Goal: Use online tool/utility: Use online tool/utility

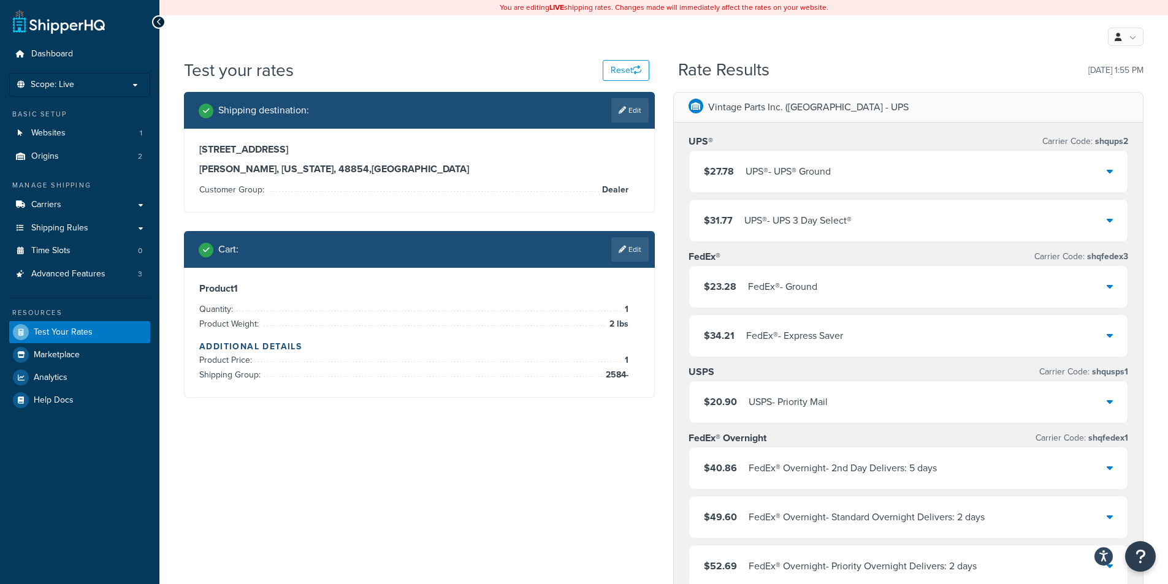
click at [396, 116] on div "Shipping destination : Edit" at bounding box center [424, 110] width 450 height 25
click at [276, 49] on div "My Profile Billing Global Settings Contact Us Logout" at bounding box center [663, 36] width 1008 height 43
click at [292, 44] on div "My Profile Billing Global Settings Contact Us Logout" at bounding box center [663, 36] width 1008 height 43
drag, startPoint x: 483, startPoint y: 203, endPoint x: 322, endPoint y: 200, distance: 161.2
click at [322, 200] on div "[STREET_ADDRESS][PERSON_NAME][US_STATE] Customer Group: Dealer" at bounding box center [418, 170] width 469 height 83
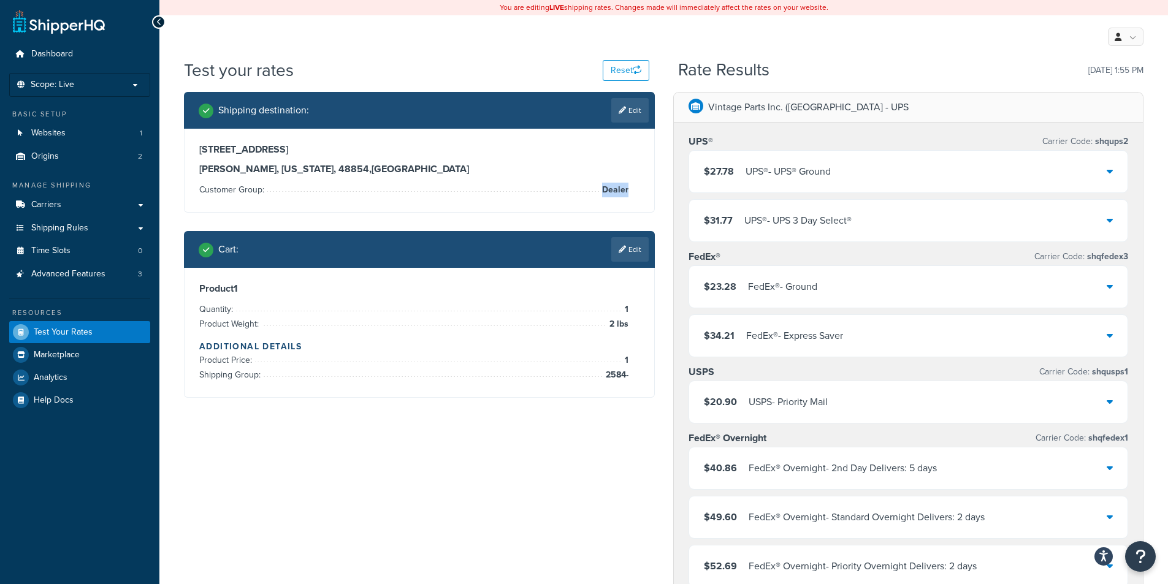
drag, startPoint x: 631, startPoint y: 188, endPoint x: 627, endPoint y: 194, distance: 7.0
click at [627, 194] on div "[STREET_ADDRESS][PERSON_NAME][US_STATE] Customer Group: Dealer" at bounding box center [419, 170] width 440 height 54
click at [646, 188] on div "[STREET_ADDRESS][PERSON_NAME][US_STATE] Customer Group: Dealer" at bounding box center [418, 170] width 469 height 83
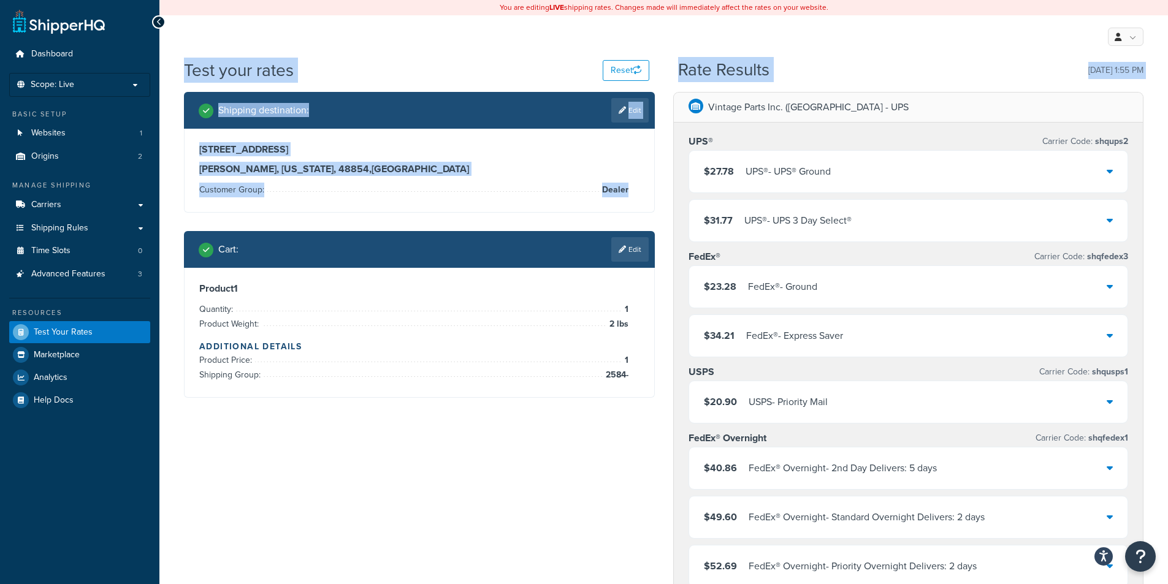
drag, startPoint x: 627, startPoint y: 188, endPoint x: 186, endPoint y: 70, distance: 456.1
click at [341, 197] on li "Customer Group: Dealer" at bounding box center [413, 190] width 429 height 15
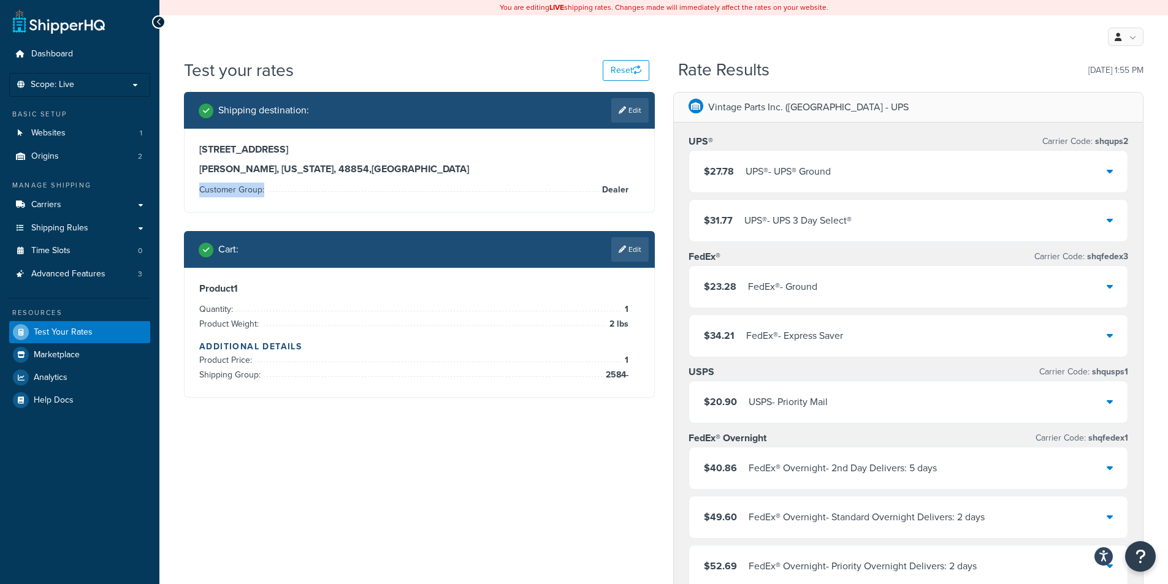
drag, startPoint x: 628, startPoint y: 190, endPoint x: 558, endPoint y: 188, distance: 69.9
click at [558, 188] on div "[STREET_ADDRESS][PERSON_NAME][US_STATE] Customer Group: Dealer" at bounding box center [419, 170] width 440 height 54
click at [642, 193] on div "[STREET_ADDRESS][PERSON_NAME][US_STATE] Customer Group: Dealer" at bounding box center [418, 170] width 469 height 83
drag, startPoint x: 629, startPoint y: 188, endPoint x: 571, endPoint y: 191, distance: 58.3
click at [570, 191] on div "[STREET_ADDRESS][PERSON_NAME][US_STATE] Customer Group: Dealer" at bounding box center [419, 170] width 440 height 54
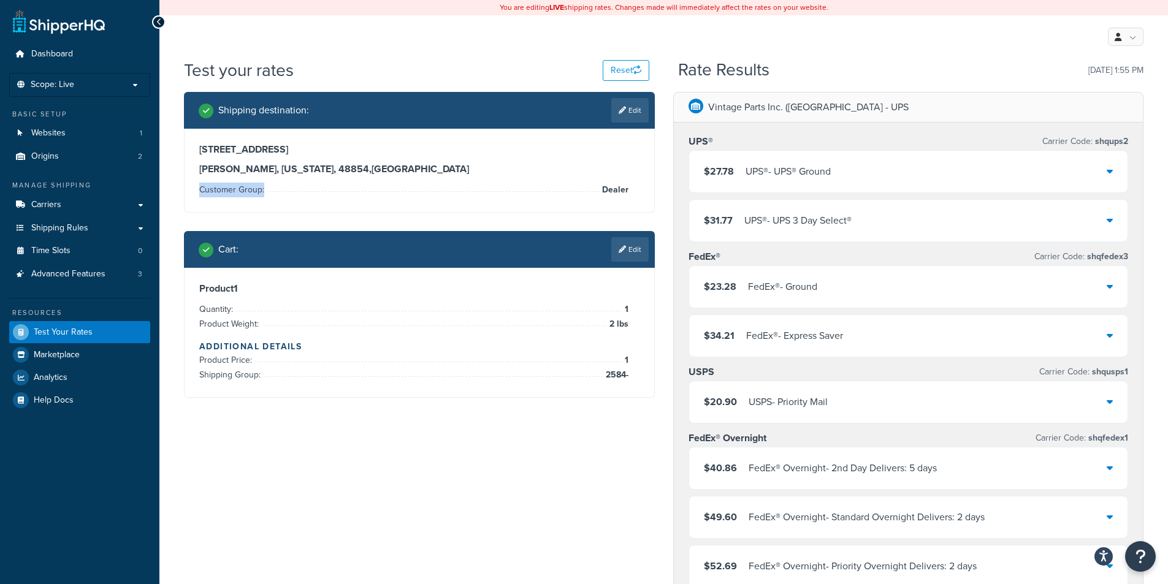
click at [638, 184] on div "[STREET_ADDRESS][PERSON_NAME][US_STATE] Customer Group: Dealer" at bounding box center [419, 170] width 440 height 54
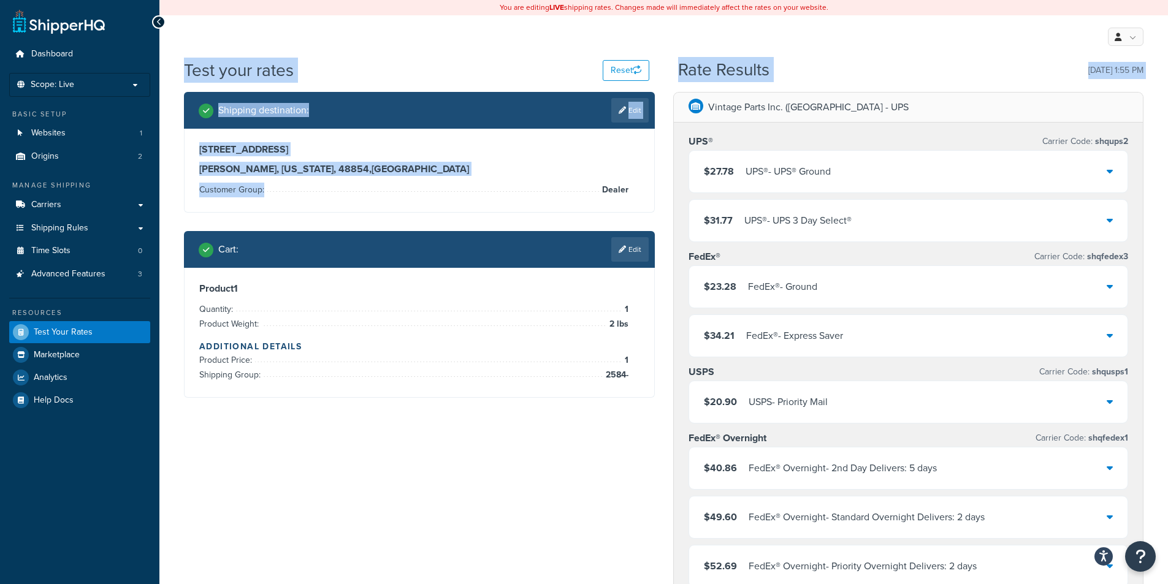
drag, startPoint x: 635, startPoint y: 188, endPoint x: 185, endPoint y: 60, distance: 467.6
click at [507, 178] on div "[STREET_ADDRESS][PERSON_NAME][US_STATE] Customer Group: Dealer" at bounding box center [419, 170] width 440 height 54
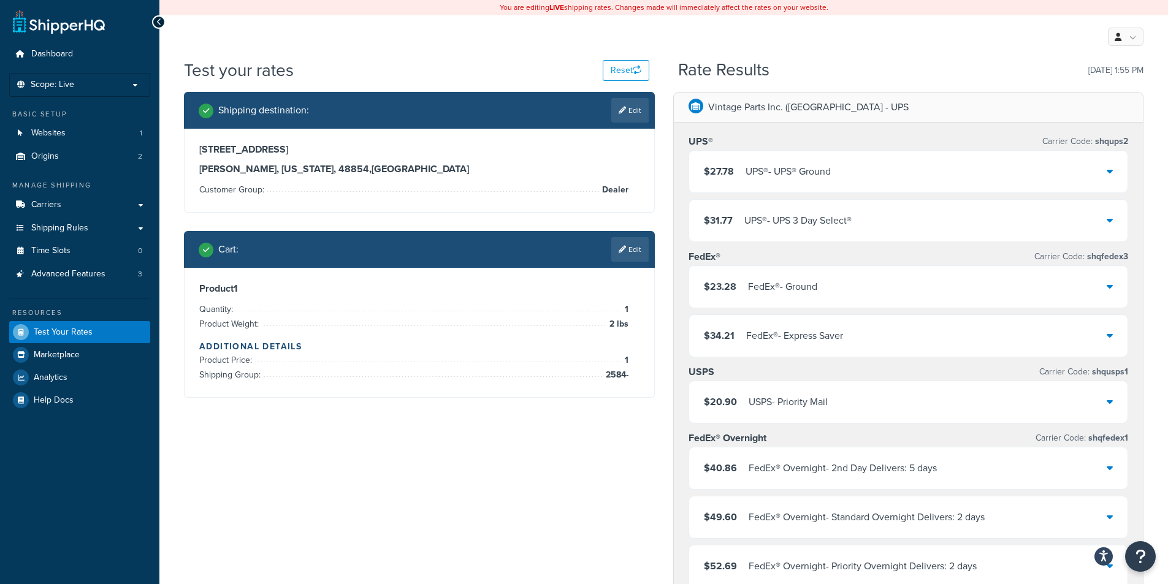
click at [371, 63] on div "Test your rates Reset" at bounding box center [416, 70] width 465 height 24
